Goal: Information Seeking & Learning: Learn about a topic

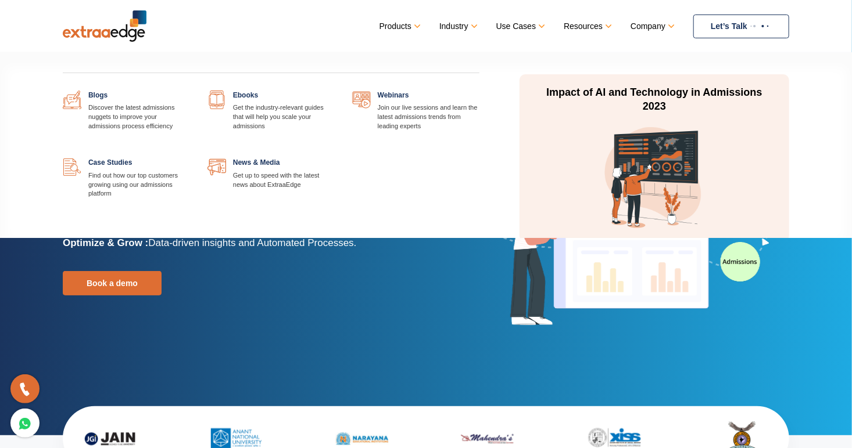
click at [594, 19] on link "Resources" at bounding box center [586, 26] width 46 height 17
click at [190, 91] on link at bounding box center [190, 91] width 0 height 0
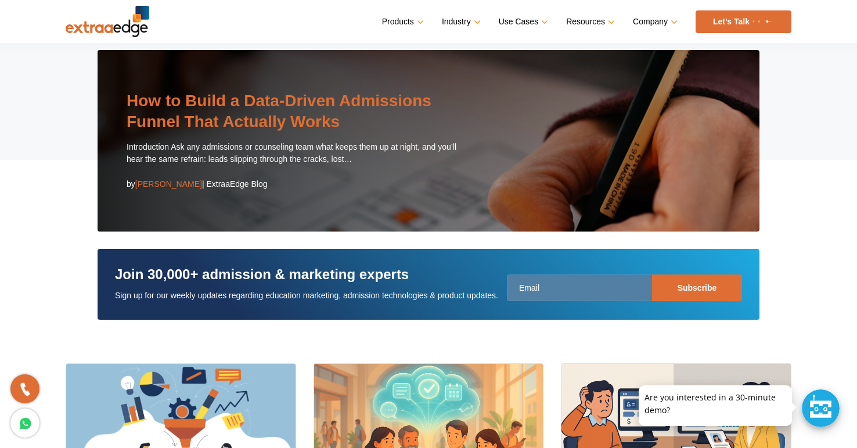
scroll to position [99, 0]
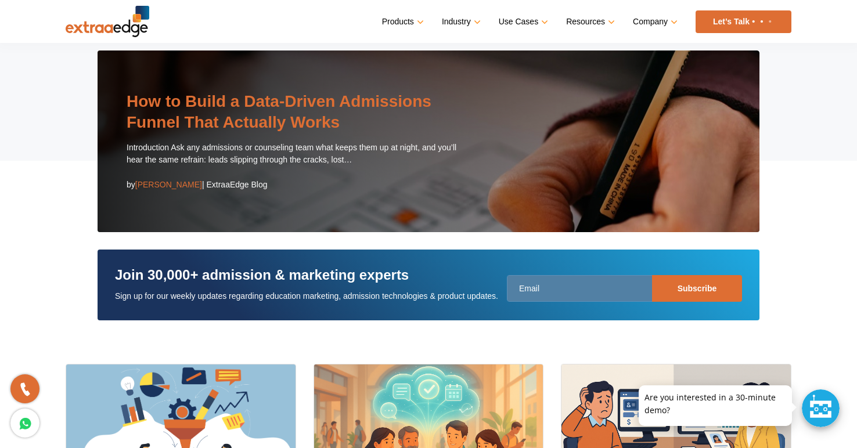
click at [311, 120] on link "How to Build a Data-Driven Admissions Funnel That Actually Works" at bounding box center [279, 111] width 305 height 39
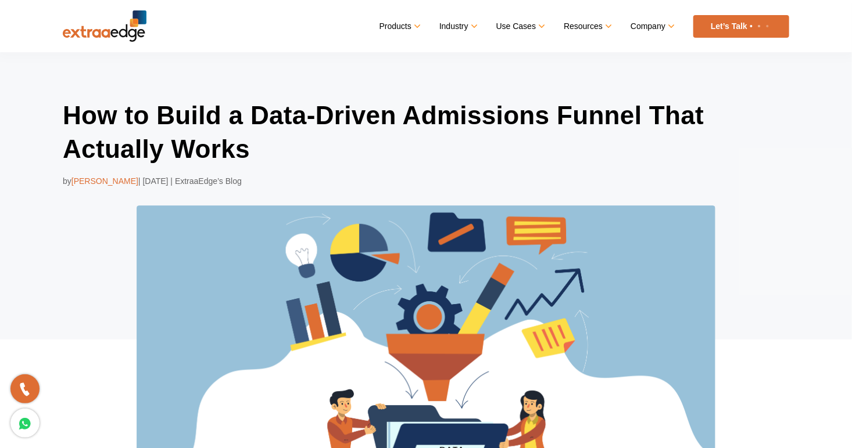
click at [311, 120] on h1 "How to Build a Data-Driven Admissions Funnel That Actually Works" at bounding box center [426, 132] width 726 height 67
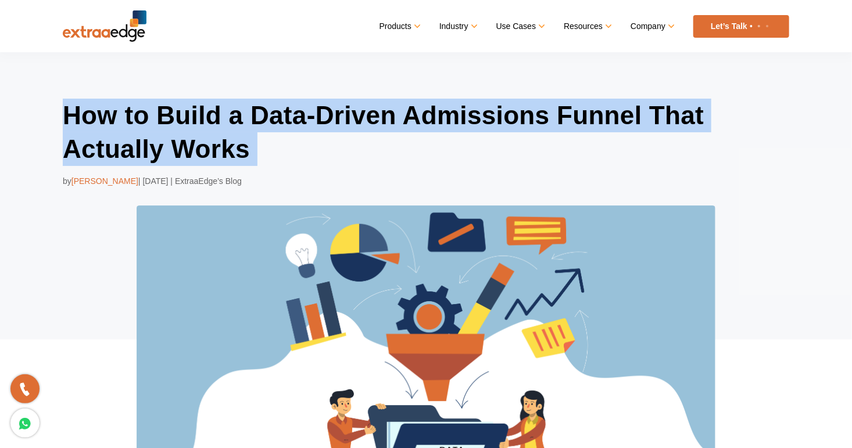
drag, startPoint x: 0, startPoint y: 0, endPoint x: 311, endPoint y: 120, distance: 333.0
click at [311, 120] on h1 "How to Build a Data-Driven Admissions Funnel That Actually Works" at bounding box center [426, 132] width 726 height 67
copy div "How to Build a Data-Driven Admissions Funnel That Actually Works"
click at [189, 147] on h1 "How to Build a Data-Driven Admissions Funnel That Actually Works" at bounding box center [426, 132] width 726 height 67
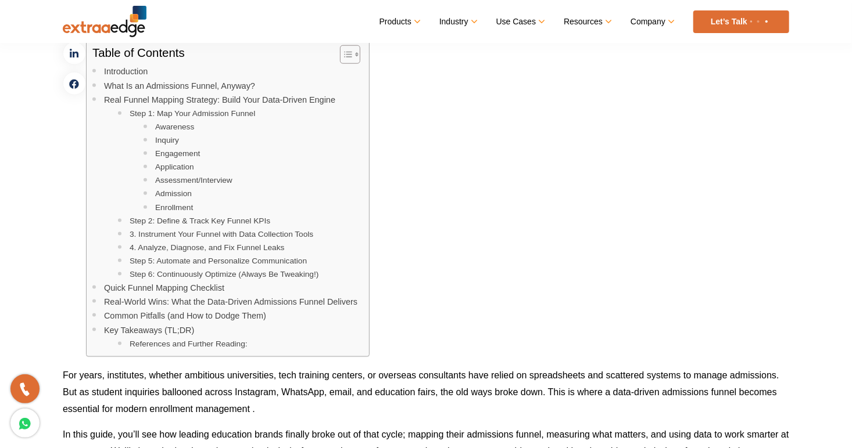
scroll to position [611, 0]
